Goal: Information Seeking & Learning: Learn about a topic

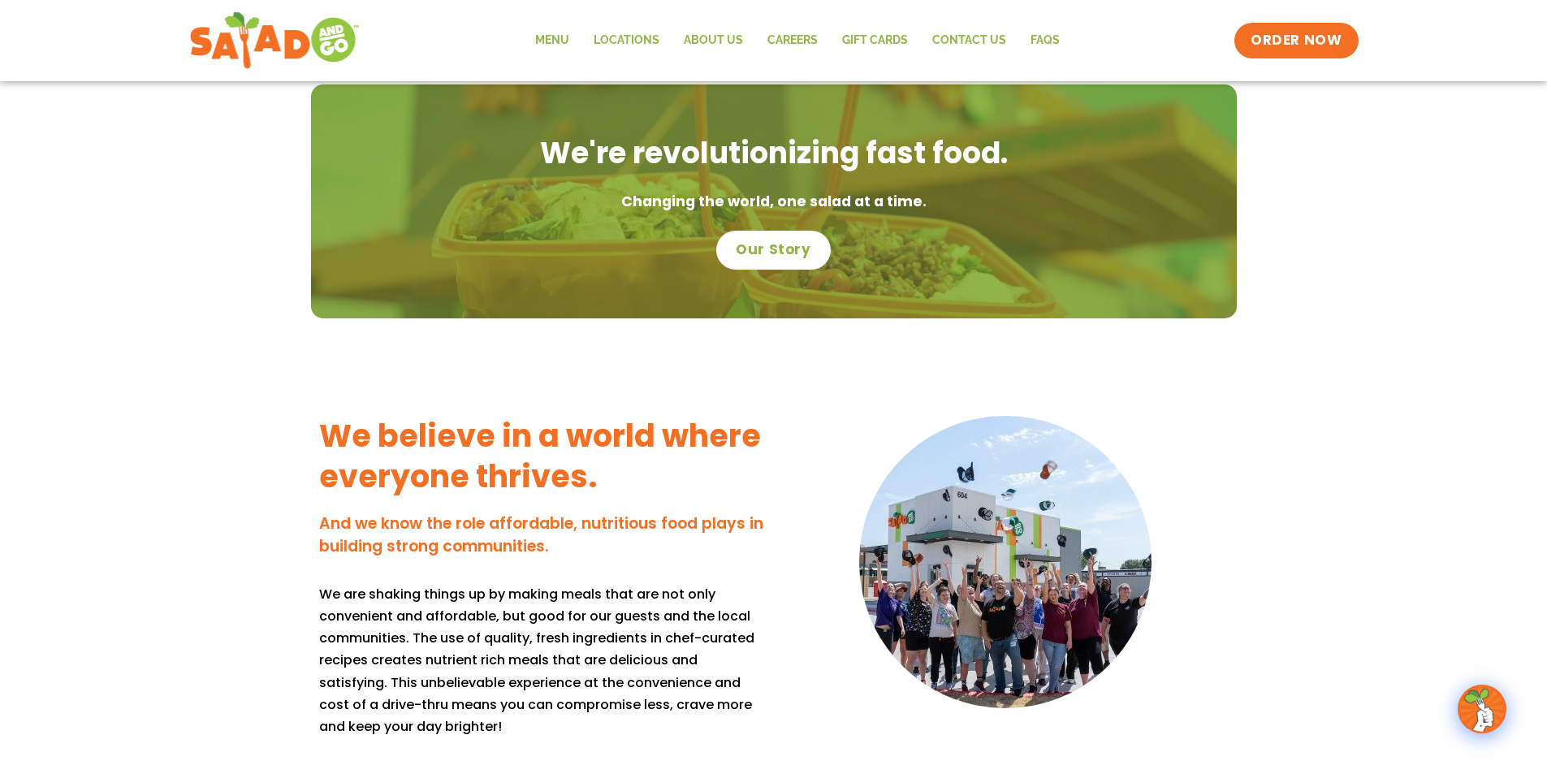
scroll to position [406, 0]
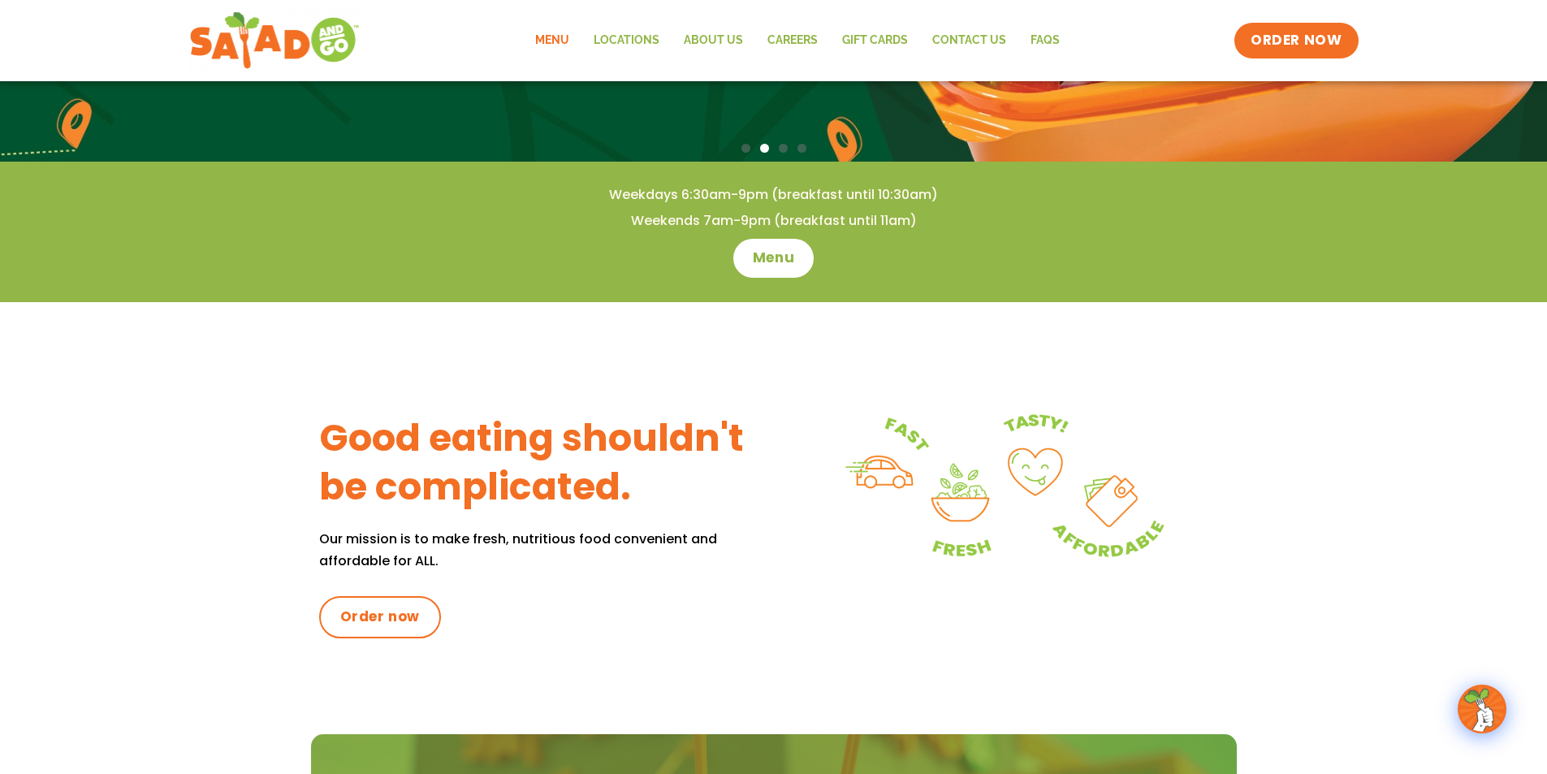
click at [564, 34] on link "Menu" at bounding box center [552, 40] width 58 height 37
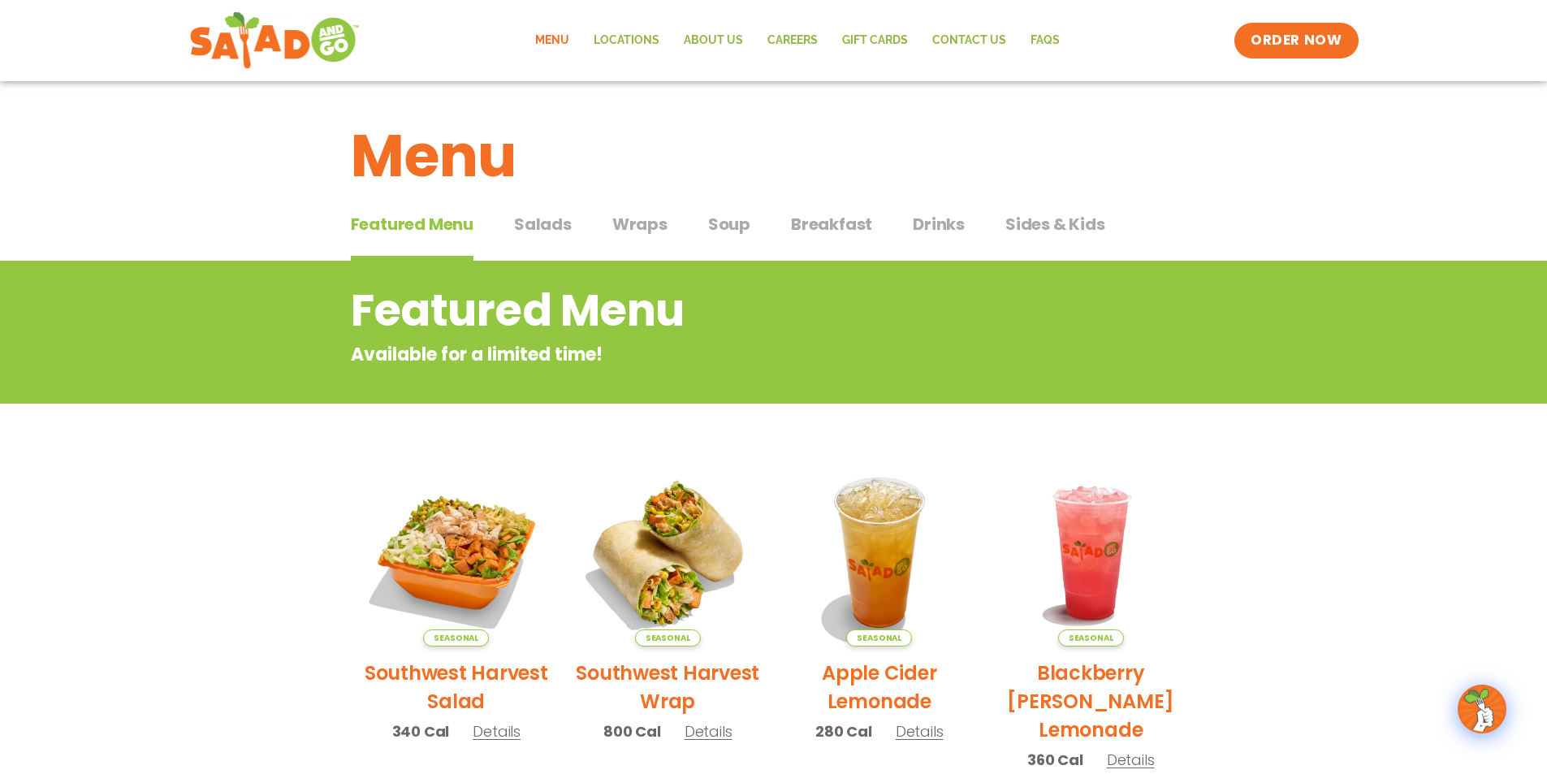
click at [547, 218] on span "Salads" at bounding box center [543, 224] width 58 height 24
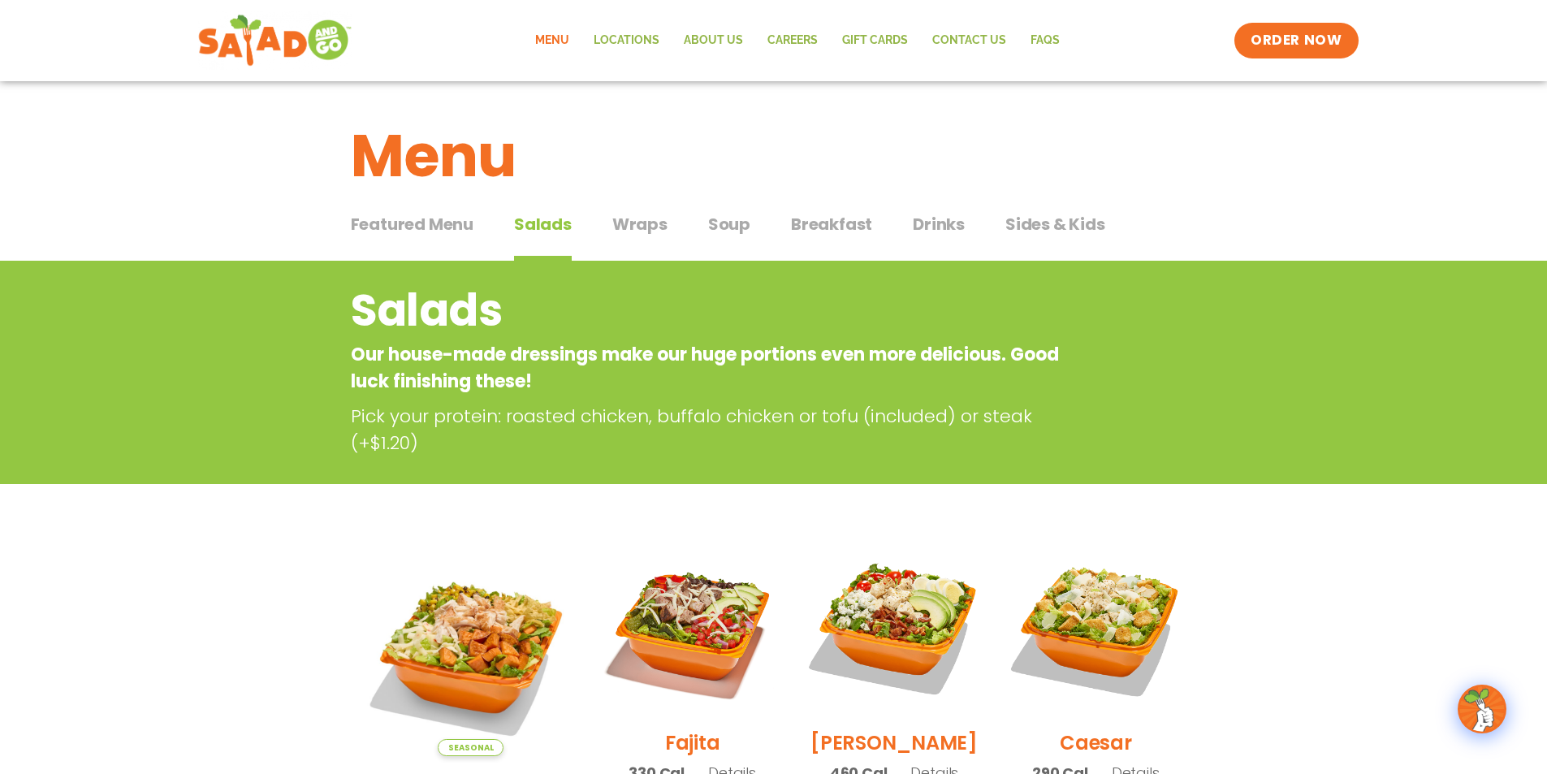
click at [313, 45] on img at bounding box center [273, 40] width 153 height 58
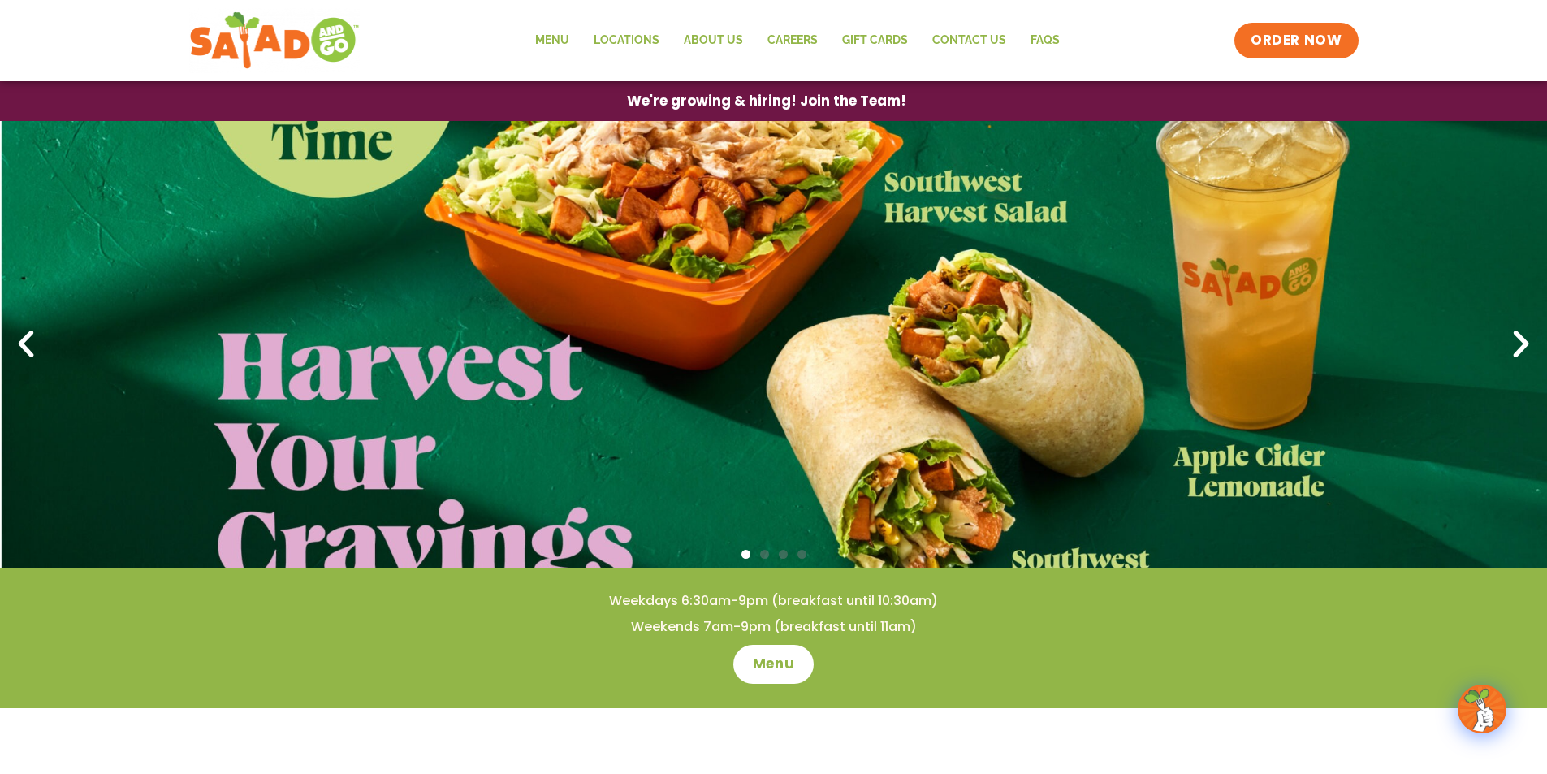
click at [1523, 337] on icon "Next slide" at bounding box center [1521, 344] width 36 height 36
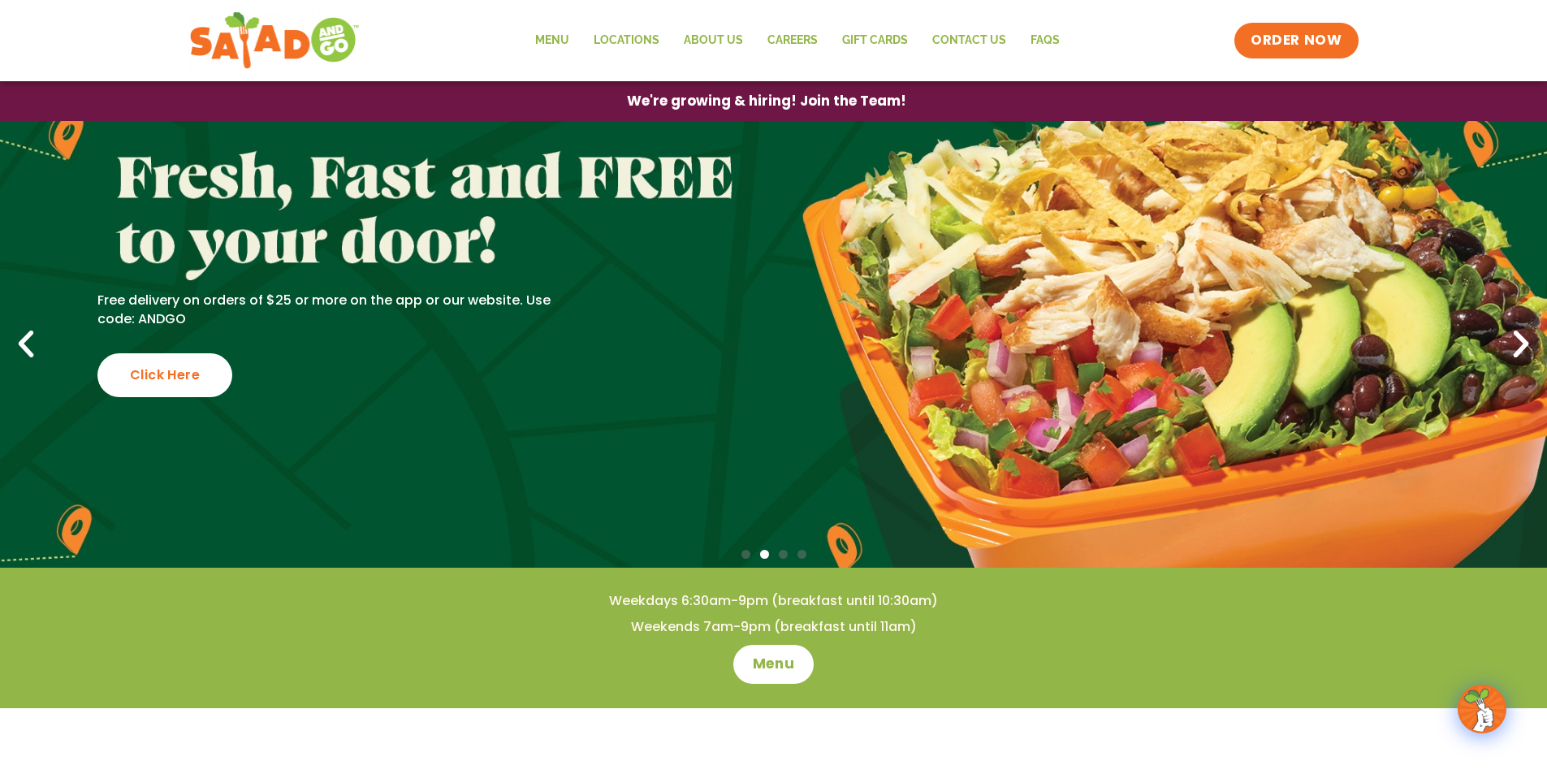
click at [1523, 337] on icon "Next slide" at bounding box center [1521, 344] width 36 height 36
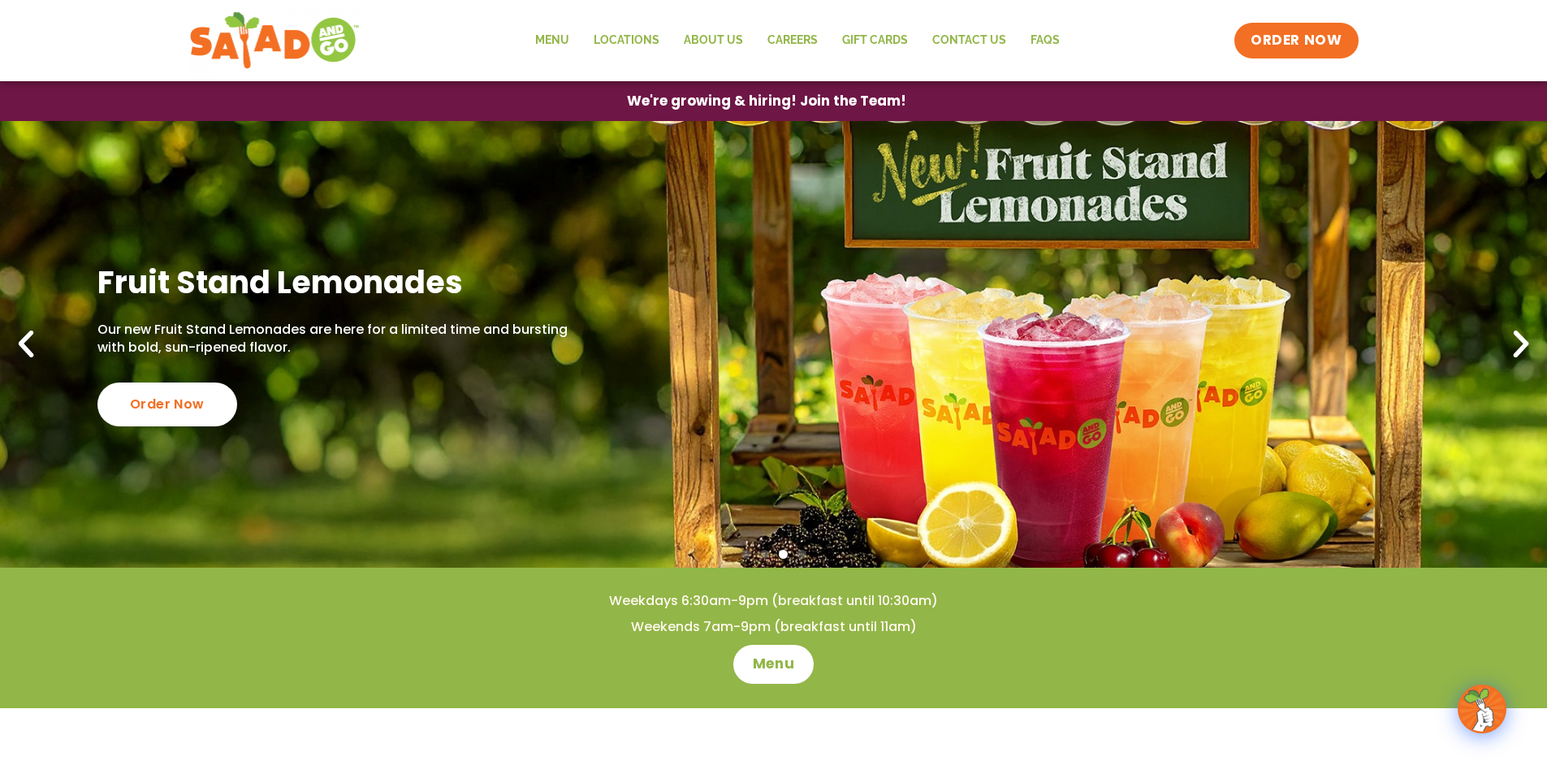
click at [1523, 337] on icon "Next slide" at bounding box center [1521, 344] width 36 height 36
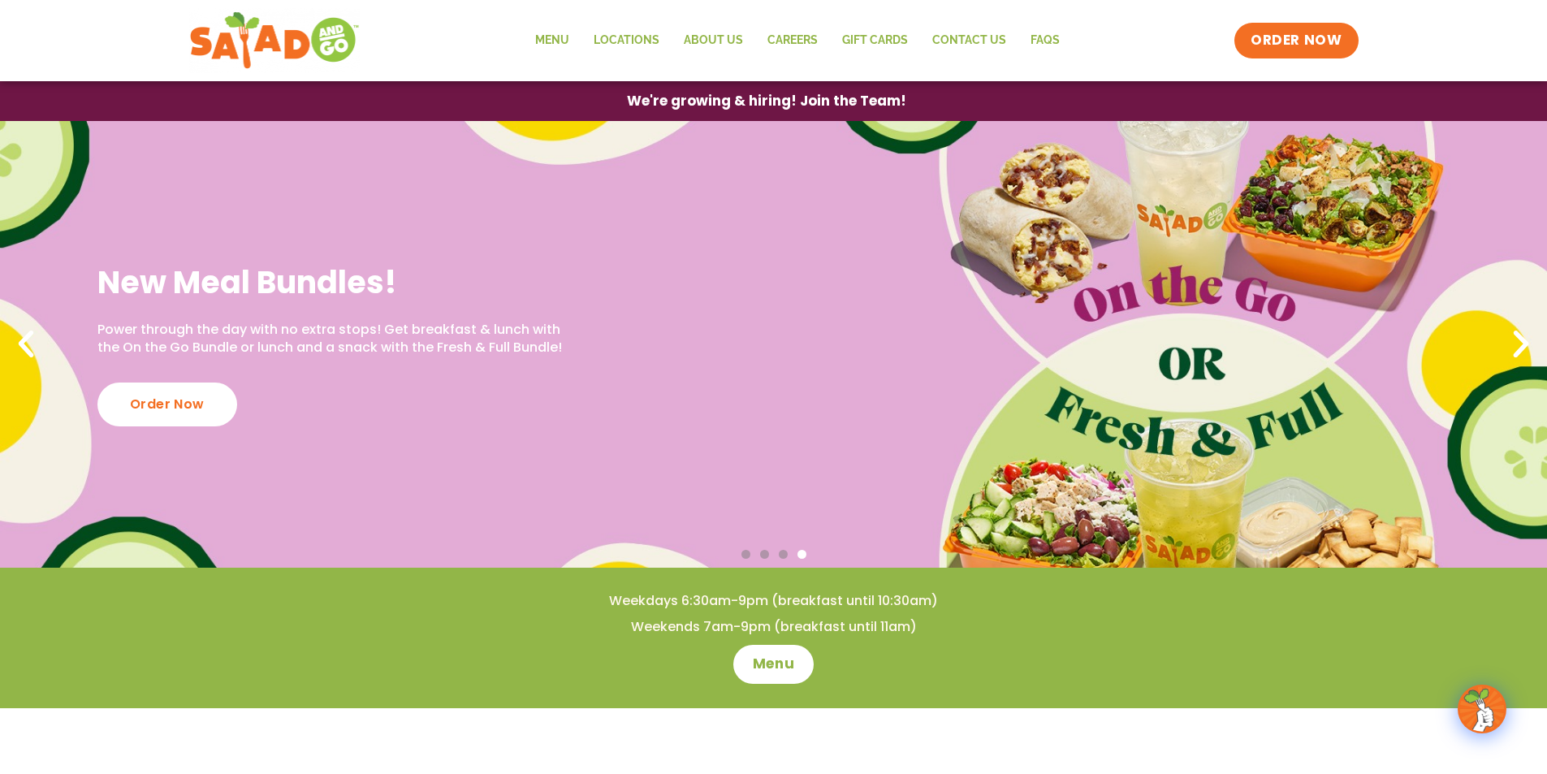
click at [1518, 337] on icon "Next slide" at bounding box center [1521, 344] width 36 height 36
